Goal: Information Seeking & Learning: Learn about a topic

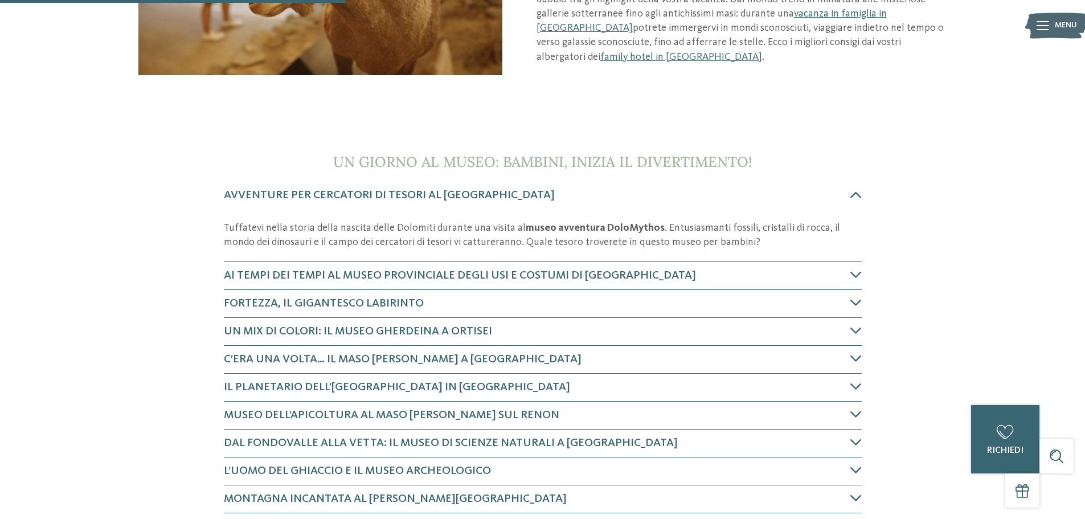
scroll to position [342, 0]
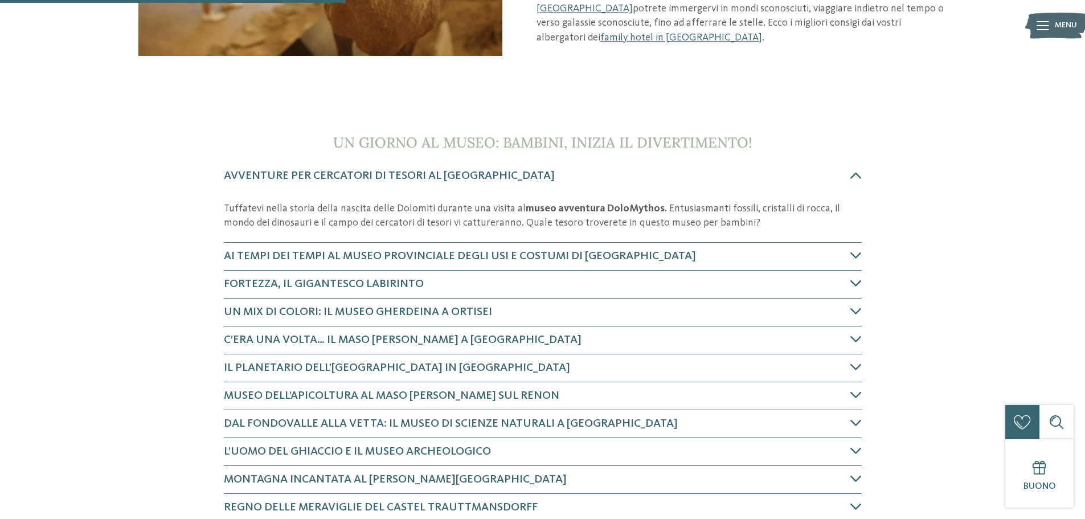
click at [855, 283] on icon at bounding box center [855, 282] width 11 height 11
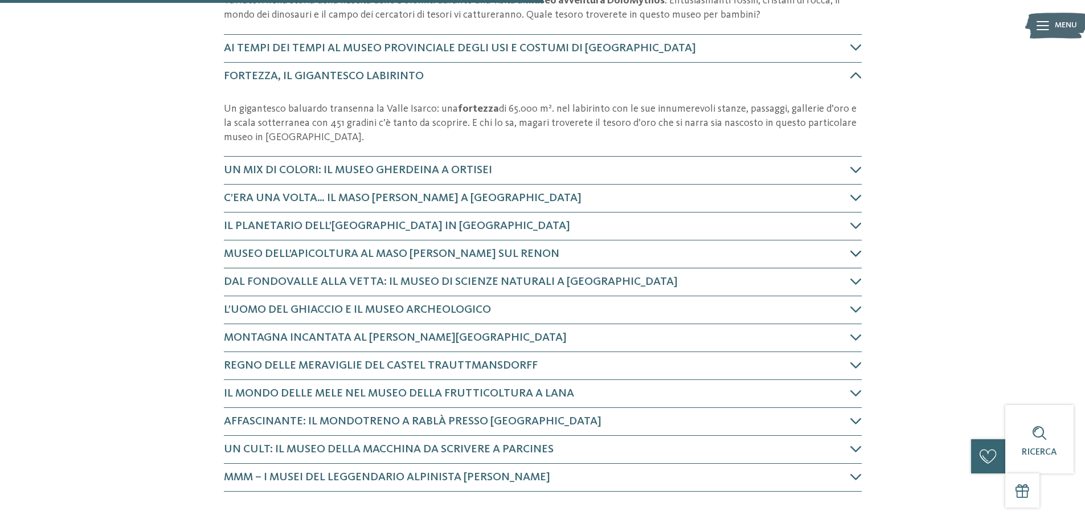
scroll to position [607, 0]
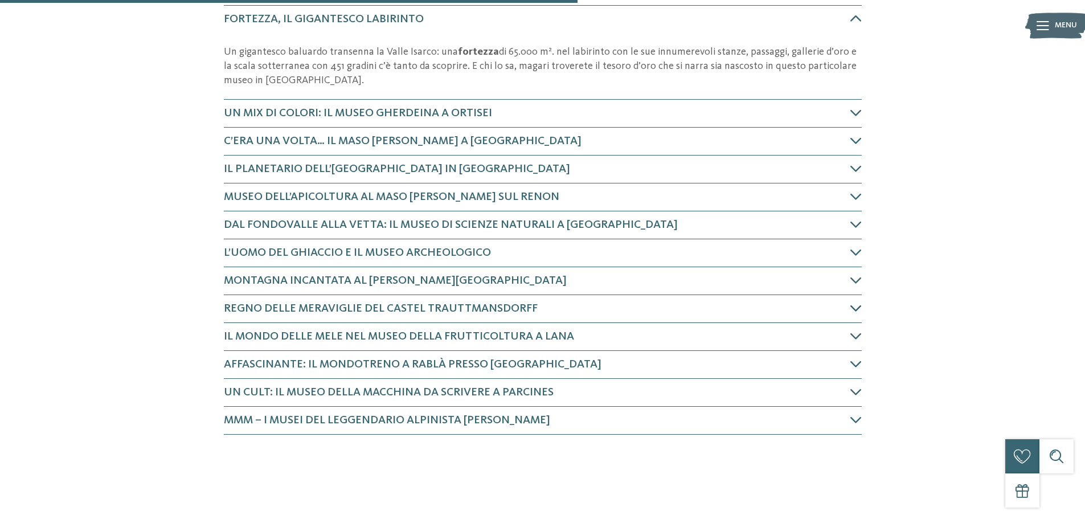
click at [856, 305] on icon at bounding box center [855, 307] width 11 height 11
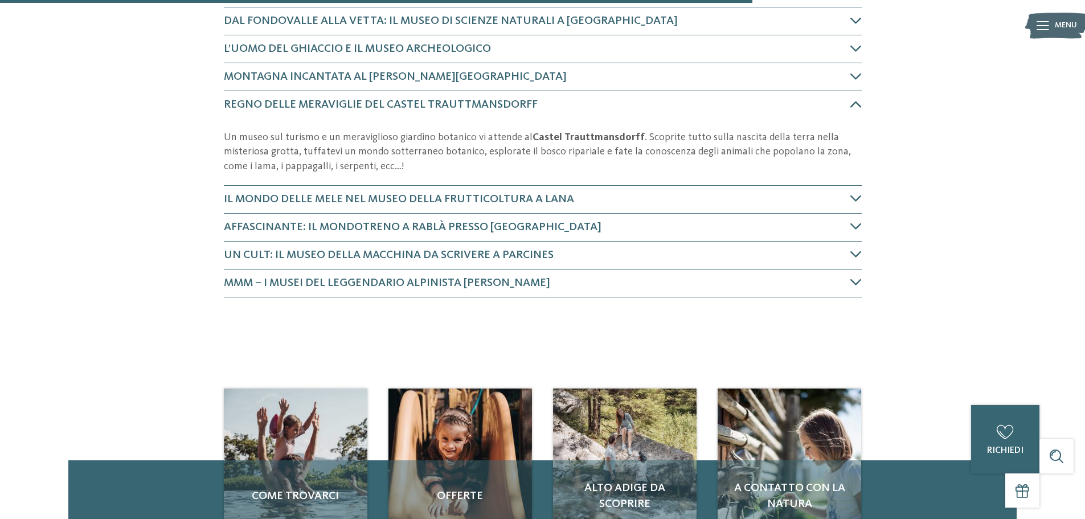
scroll to position [839, 0]
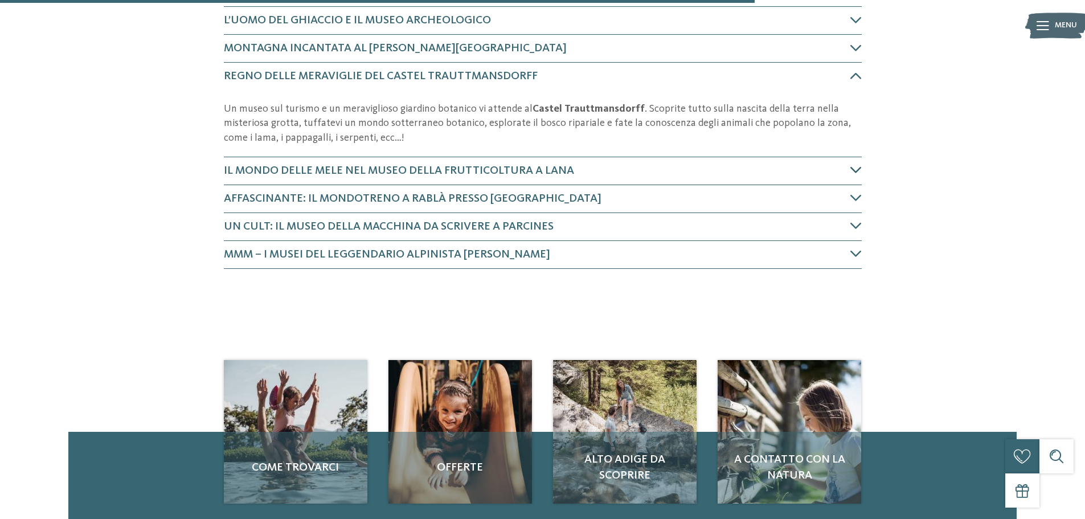
click at [855, 173] on icon at bounding box center [855, 169] width 11 height 11
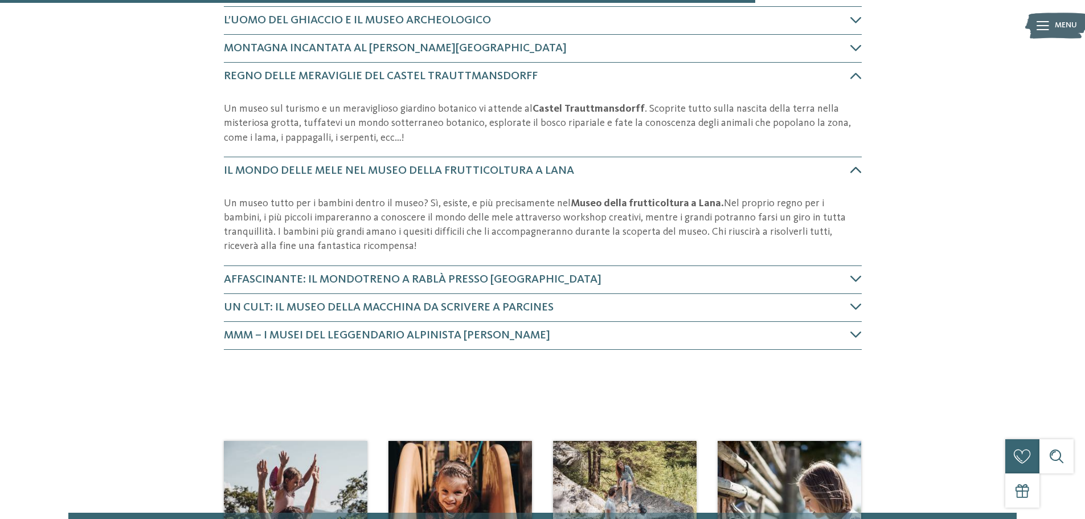
scroll to position [934, 0]
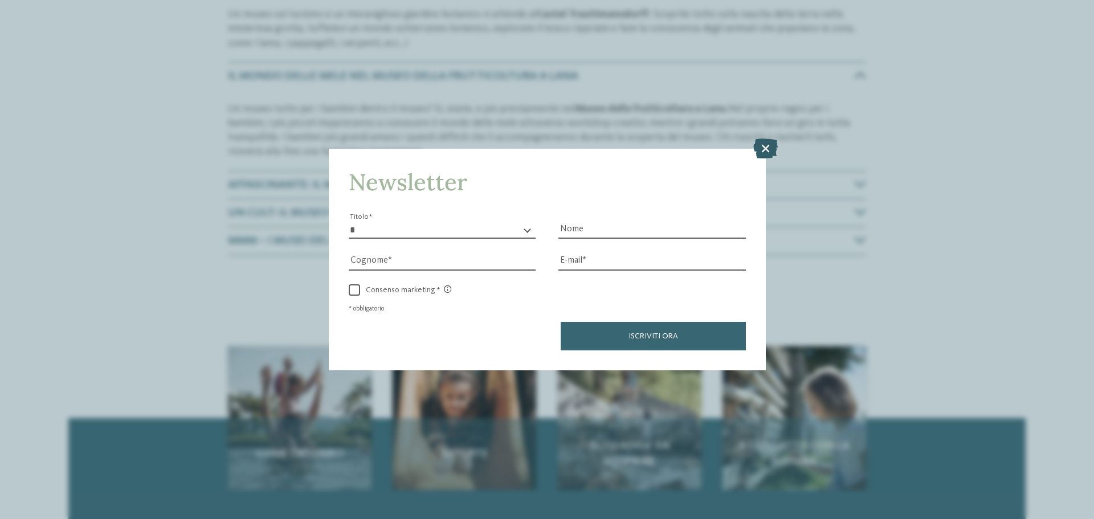
click at [761, 145] on icon at bounding box center [765, 148] width 24 height 20
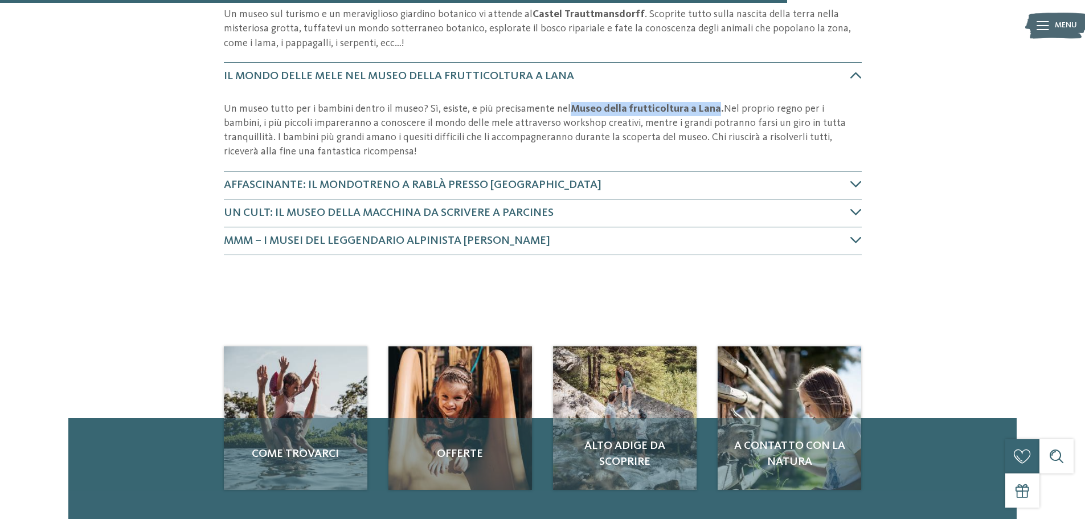
drag, startPoint x: 564, startPoint y: 108, endPoint x: 704, endPoint y: 111, distance: 139.6
click at [704, 111] on strong "Museo della frutticoltura a Lana." at bounding box center [647, 109] width 153 height 10
copy strong "Museo della frutticoltura a Lana"
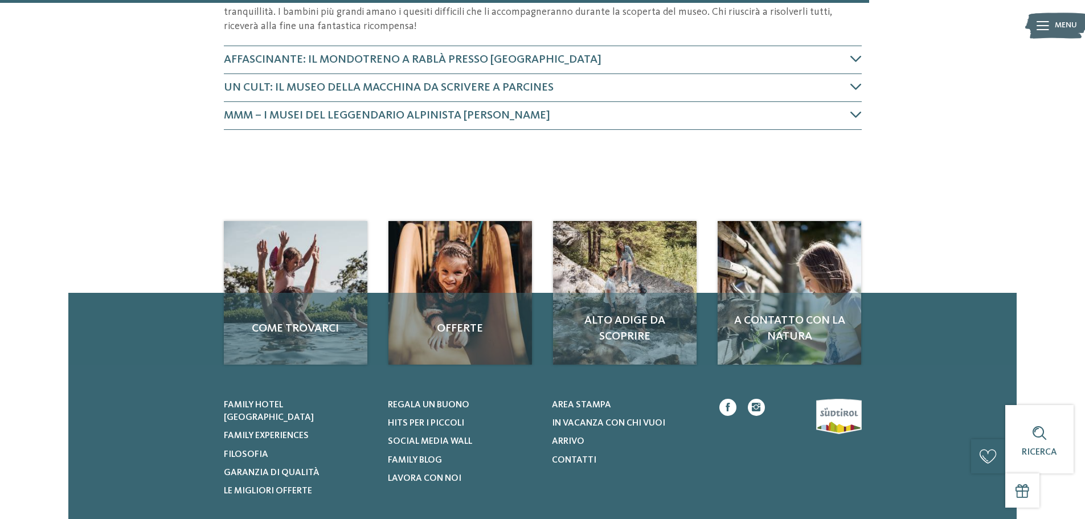
scroll to position [1002, 0]
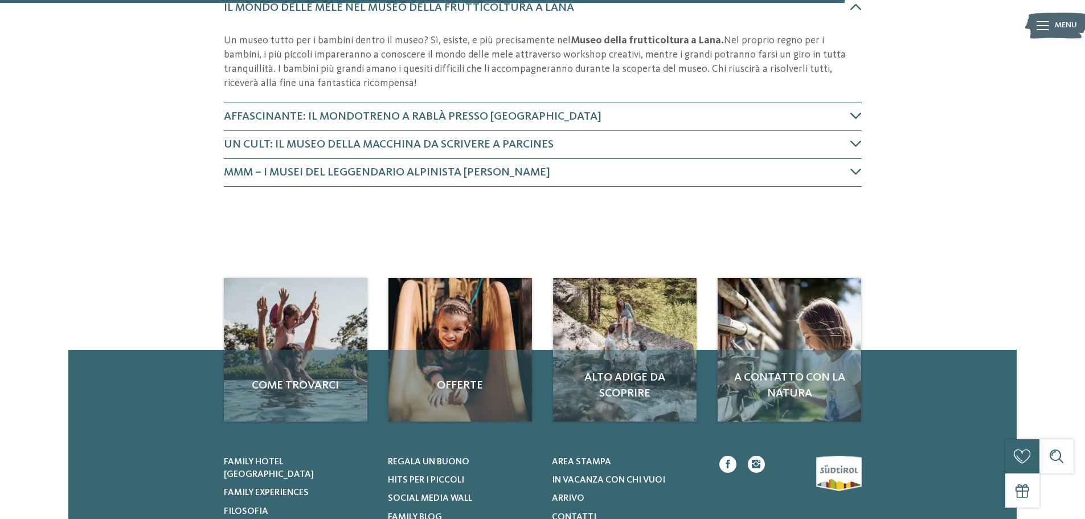
click at [392, 123] on h4 "Affascinante: il Mondotreno a Rablà presso [GEOGRAPHIC_DATA]" at bounding box center [537, 117] width 627 height 16
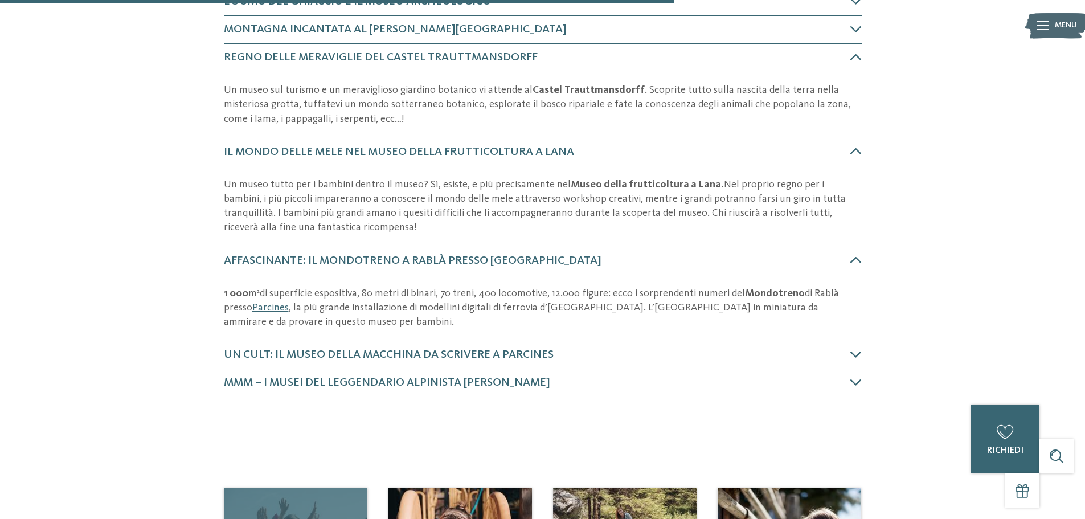
scroll to position [840, 0]
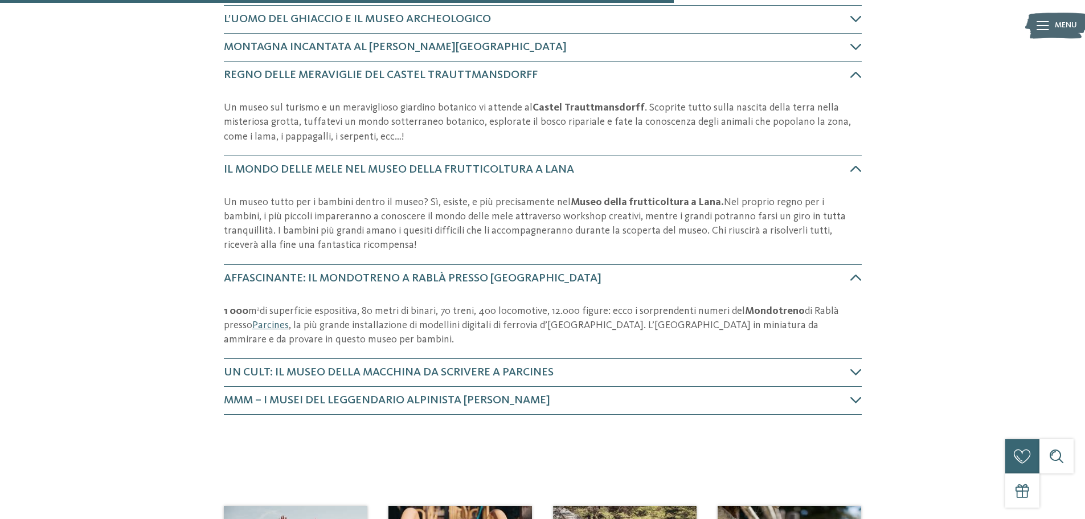
click at [328, 121] on p "Un museo sul turismo e un meraviglioso giardino botanico vi attende al [GEOGRAP…" at bounding box center [543, 122] width 638 height 43
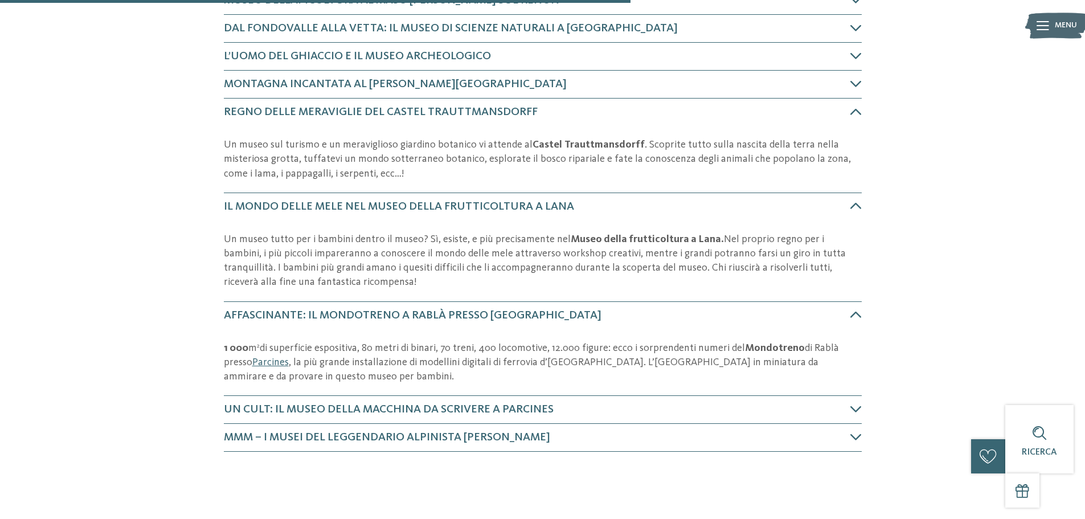
scroll to position [783, 0]
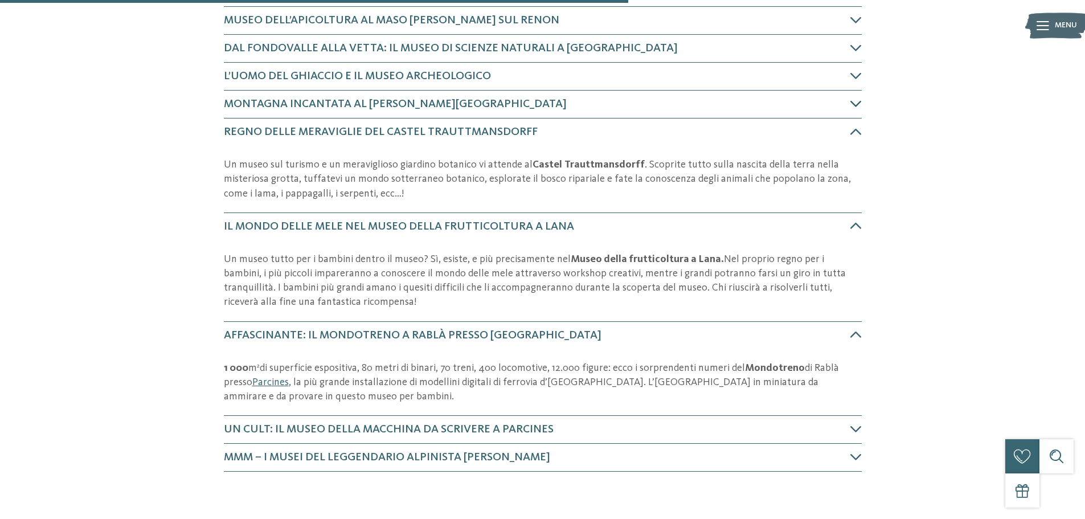
click at [348, 106] on span "Montagna incantata al [PERSON_NAME][GEOGRAPHIC_DATA]" at bounding box center [395, 104] width 343 height 11
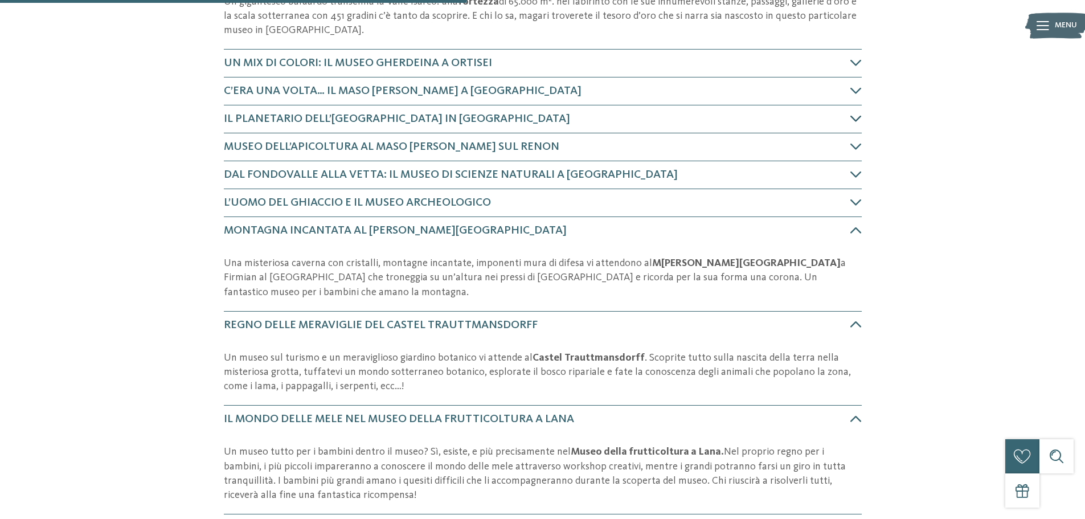
scroll to position [583, 0]
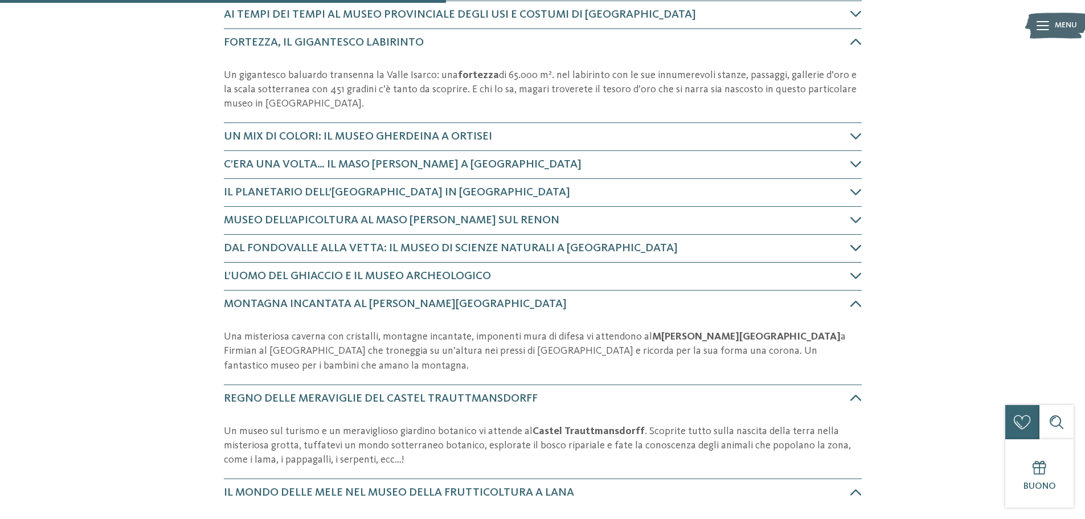
click at [842, 247] on h4 "Dal fondovalle alla vetta: il Museo di scienze naturali a [GEOGRAPHIC_DATA]" at bounding box center [537, 248] width 627 height 16
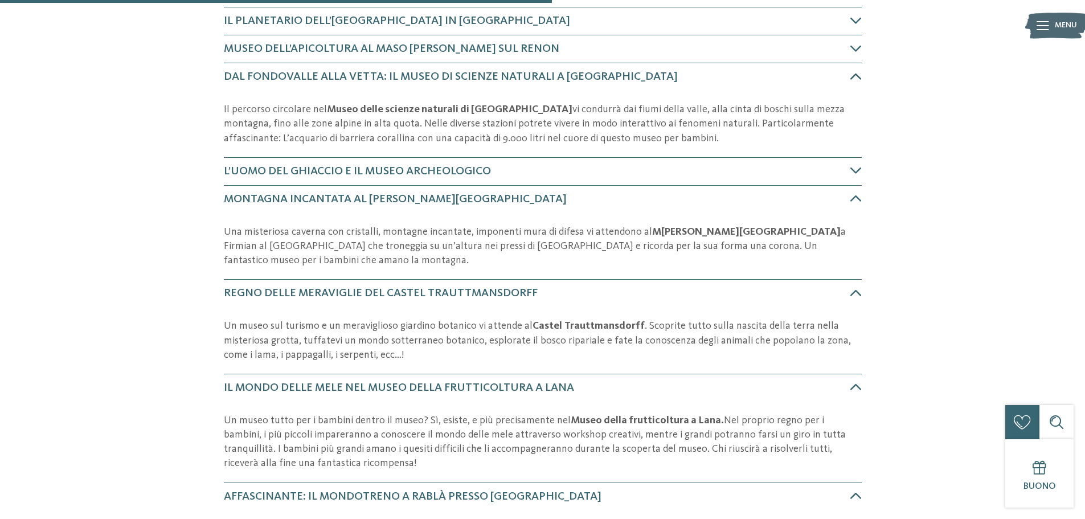
scroll to position [755, 0]
